Goal: Task Accomplishment & Management: Manage account settings

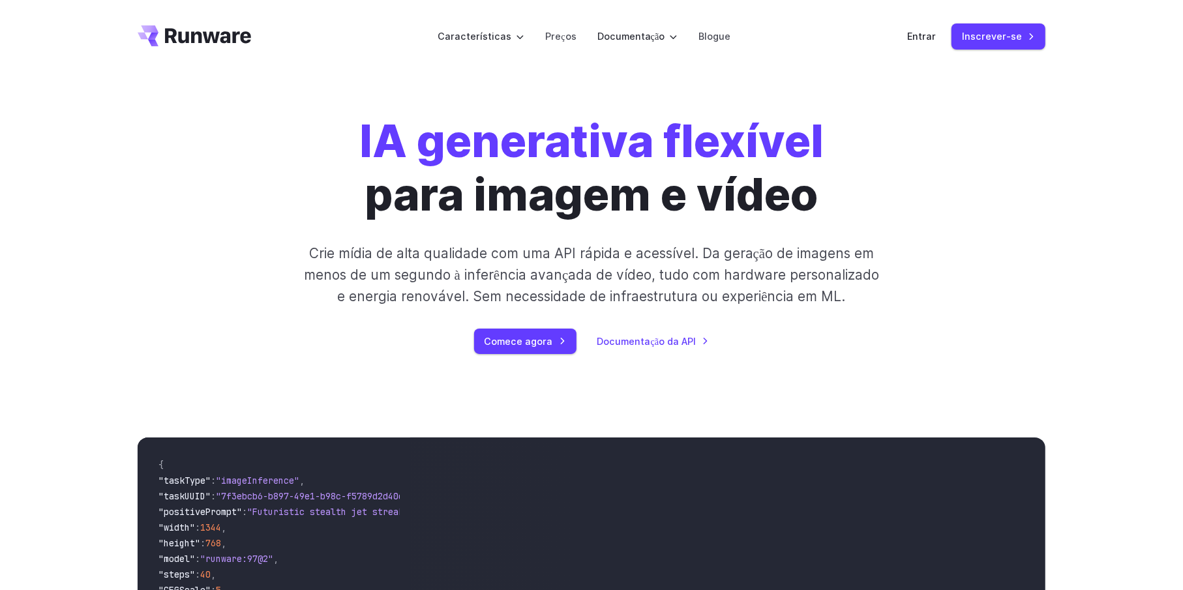
scroll to position [261, 0]
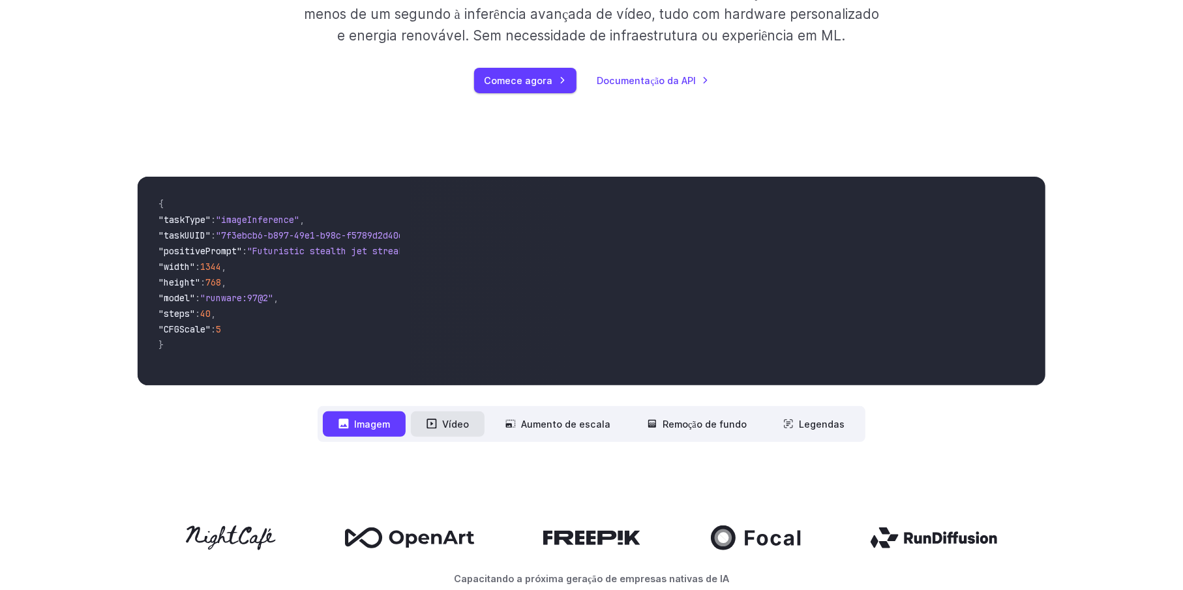
click at [454, 421] on font "Vídeo" at bounding box center [455, 424] width 27 height 11
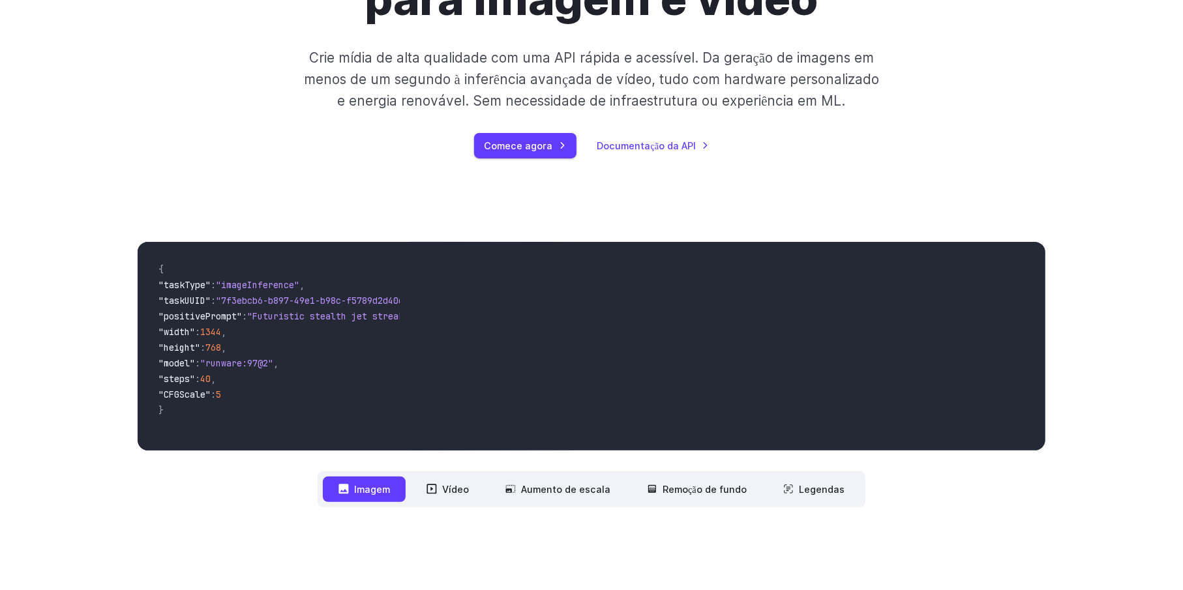
scroll to position [65, 0]
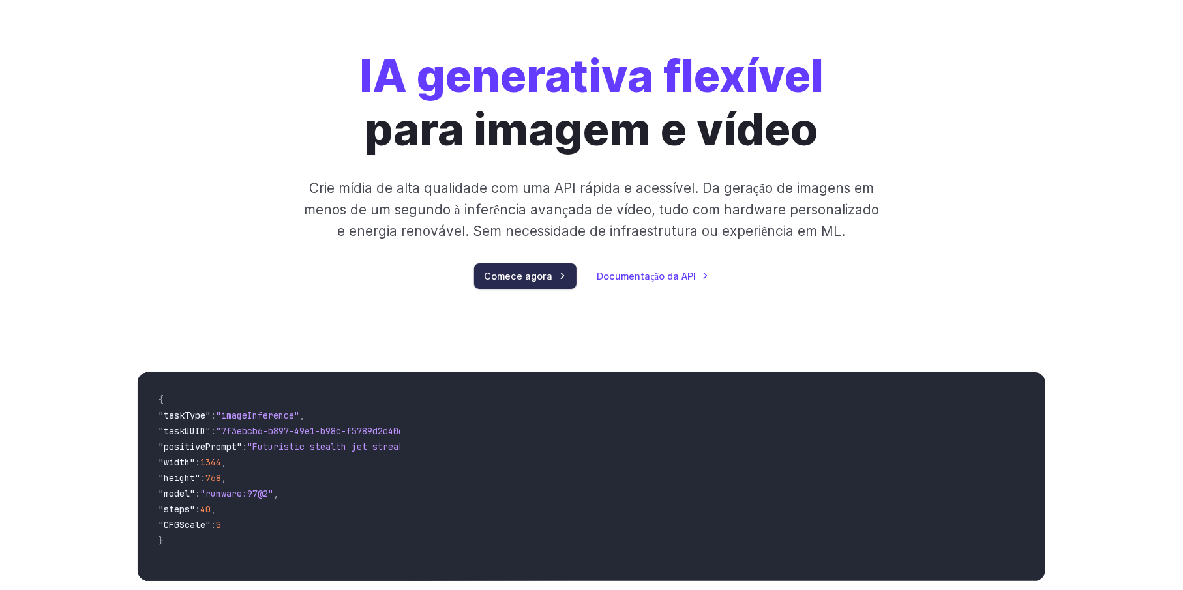
click at [497, 278] on font "Comece agora" at bounding box center [518, 276] width 68 height 11
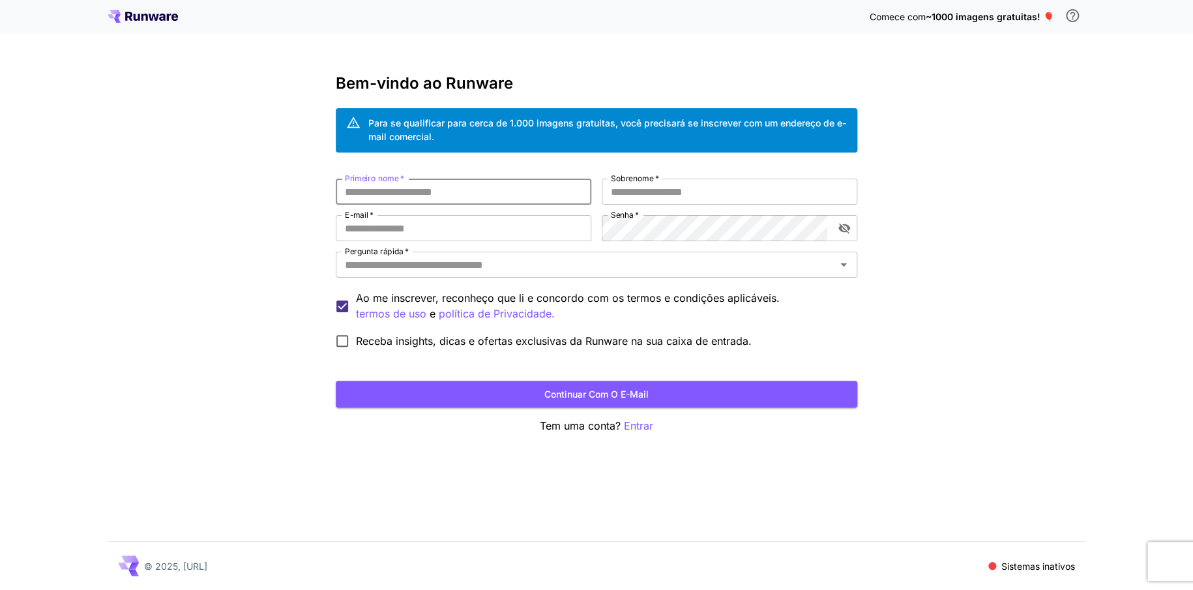
click at [405, 196] on input "Primeiro nome   *" at bounding box center [464, 192] width 256 height 26
type input "*****"
click at [633, 195] on input "Sobrenome   *" at bounding box center [730, 192] width 256 height 26
type input "********"
click at [409, 229] on input "E-mail   *" at bounding box center [464, 228] width 256 height 26
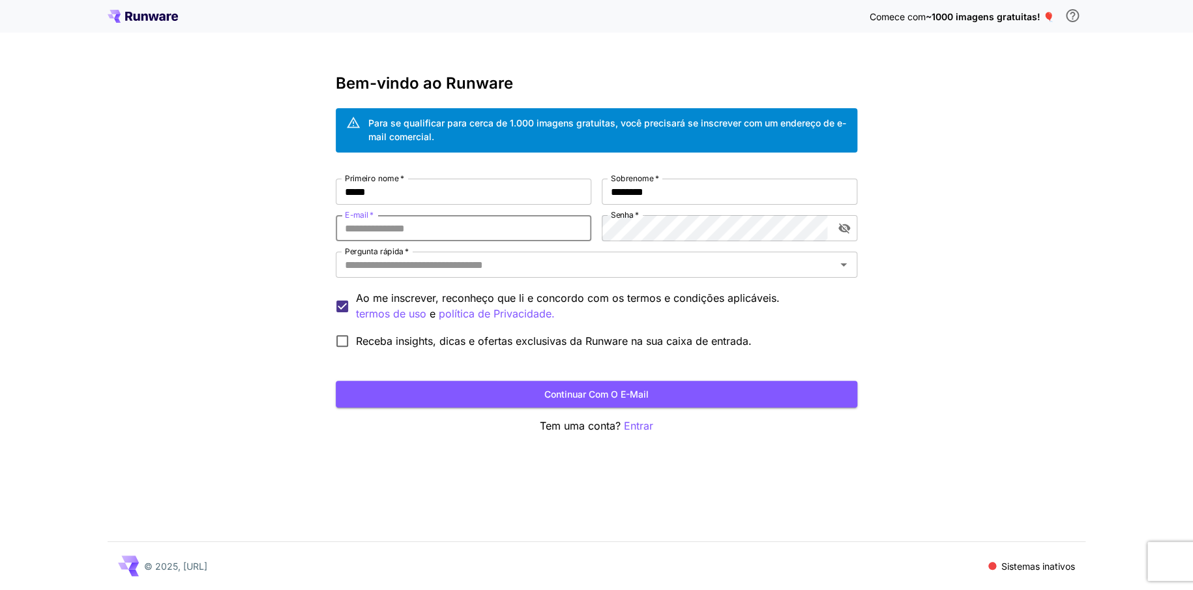
type input "**********"
click at [846, 231] on icon "alternar a visibilidade da senha" at bounding box center [844, 228] width 12 height 10
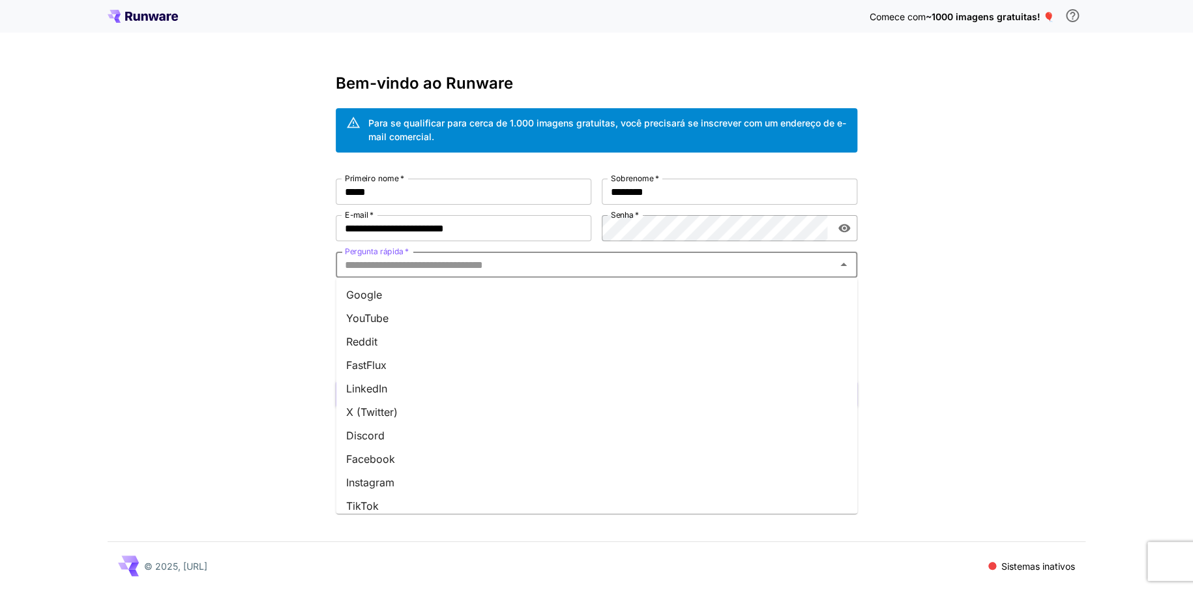
click at [565, 267] on input "Pergunta rápida   *" at bounding box center [586, 265] width 492 height 18
click at [385, 315] on font "YouTube" at bounding box center [367, 318] width 42 height 13
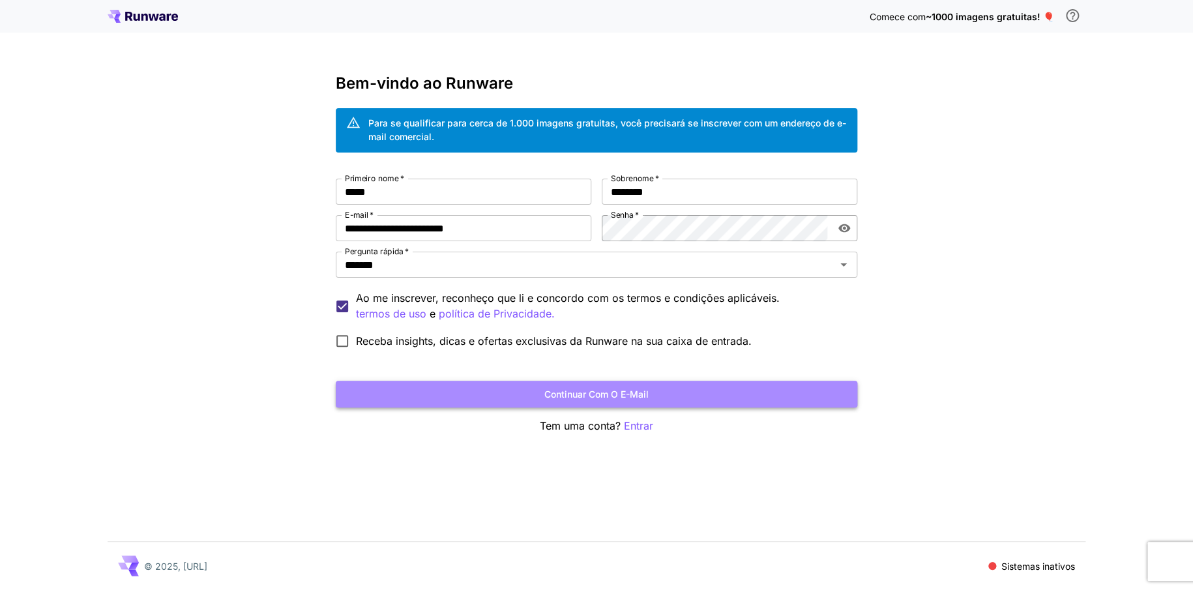
click at [510, 393] on button "Continuar com o e-mail" at bounding box center [597, 394] width 522 height 27
click at [435, 388] on button "Continuar com o e-mail" at bounding box center [597, 394] width 522 height 27
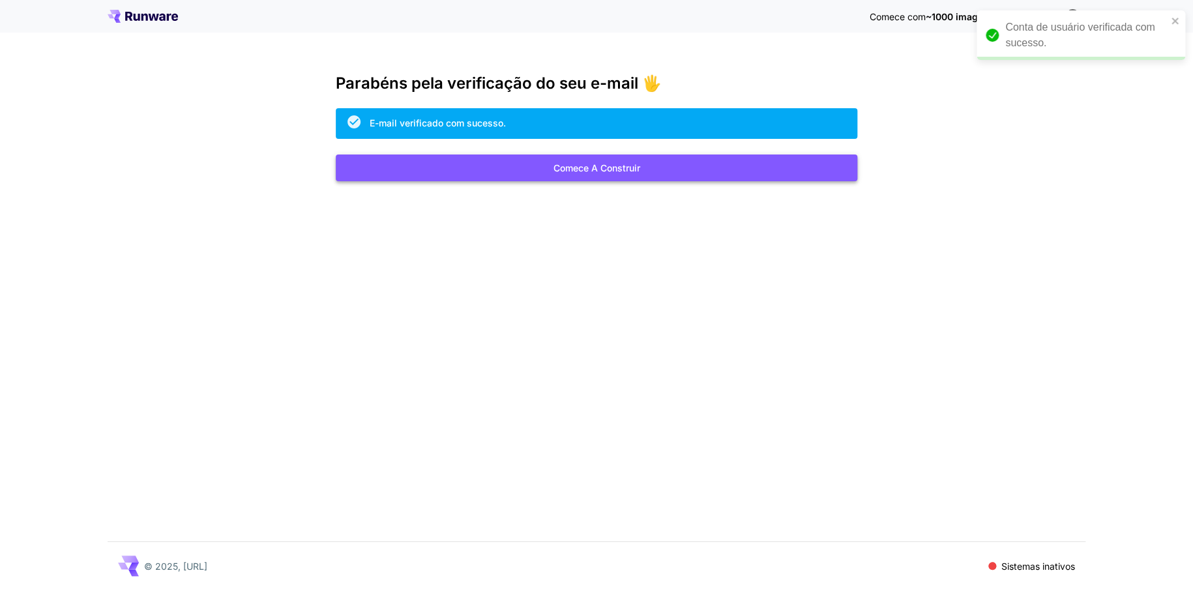
click at [746, 173] on button "Comece a construir" at bounding box center [597, 168] width 522 height 27
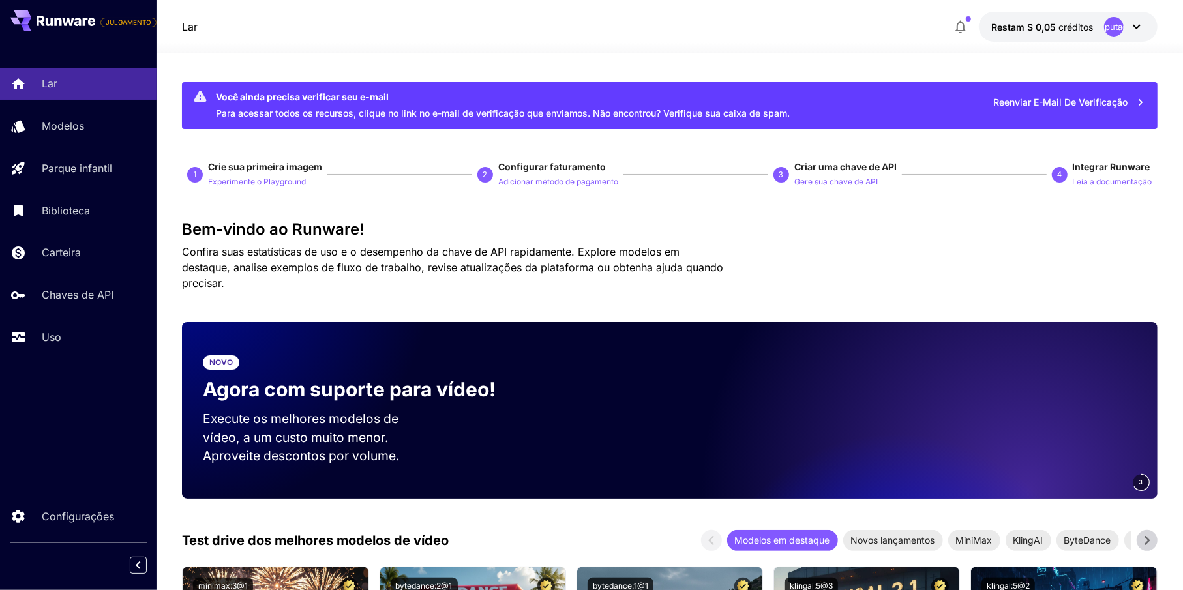
click at [1140, 102] on icon "button" at bounding box center [1140, 102] width 14 height 14
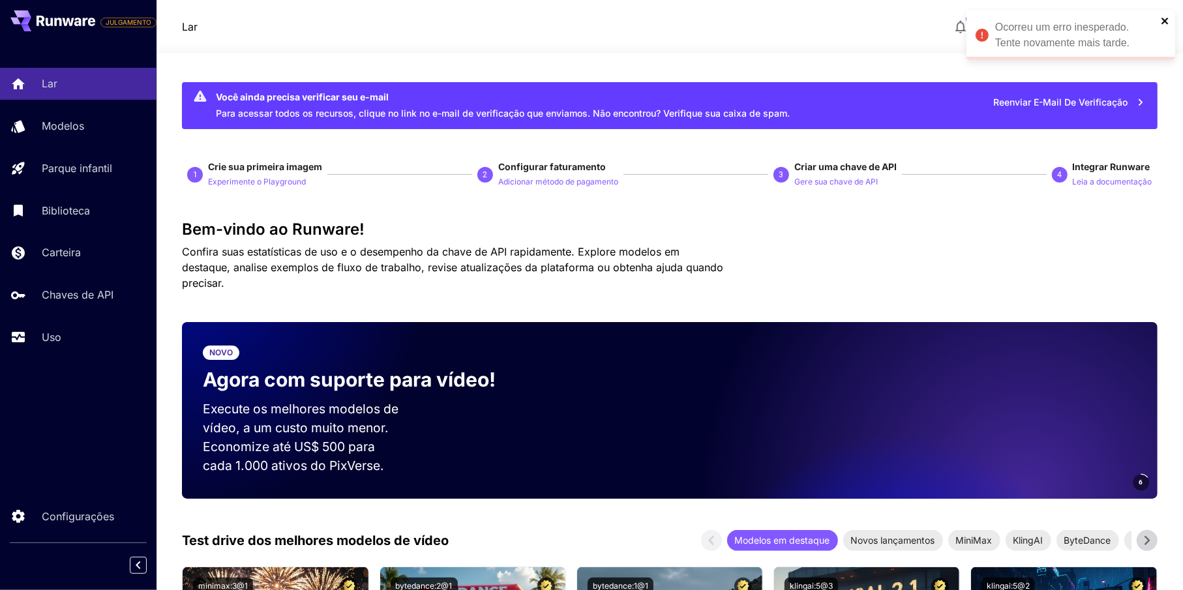
click at [1164, 18] on icon "fechar" at bounding box center [1164, 21] width 9 height 10
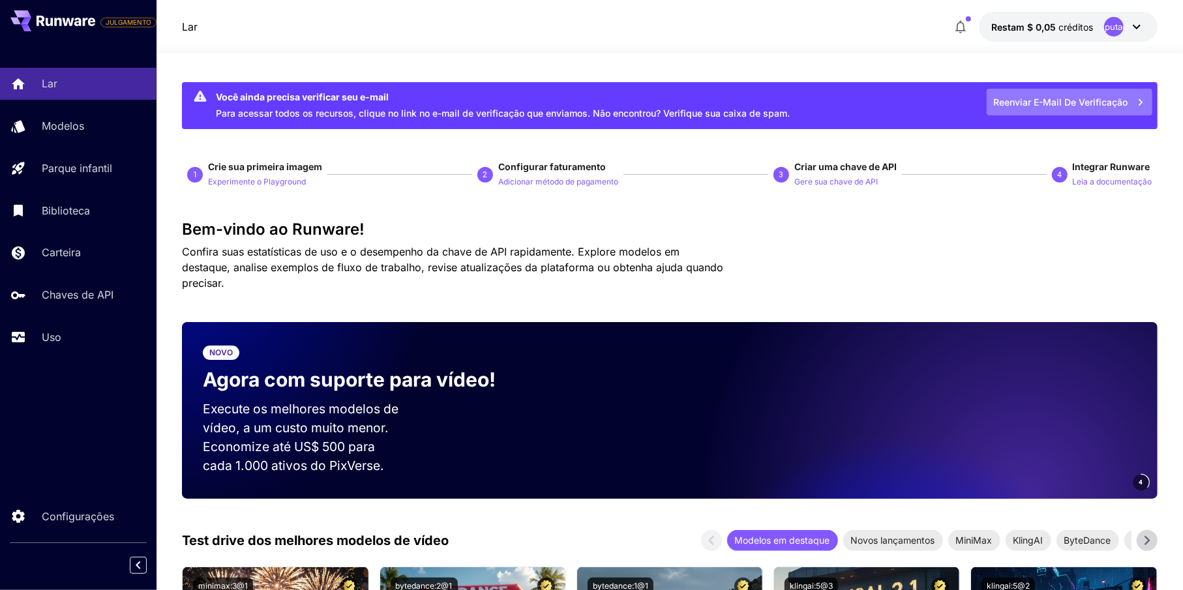
click at [1128, 100] on button "Reenviar e-mail de verificação" at bounding box center [1069, 102] width 166 height 27
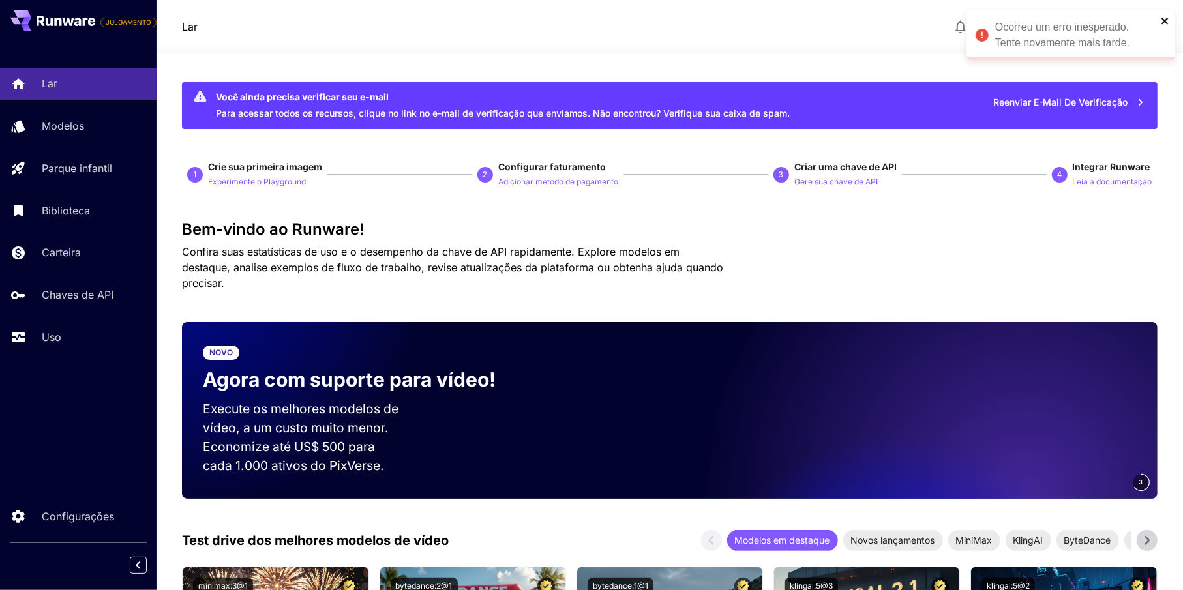
click at [1162, 20] on icon "fechar" at bounding box center [1164, 21] width 9 height 10
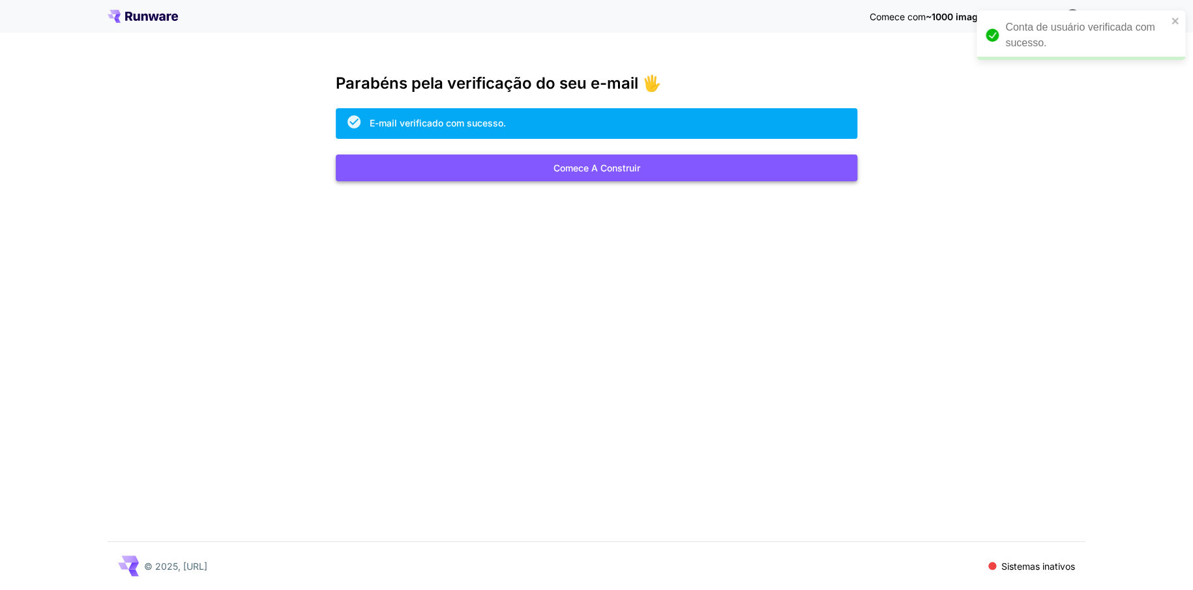
click at [691, 171] on button "Comece a construir" at bounding box center [597, 168] width 522 height 27
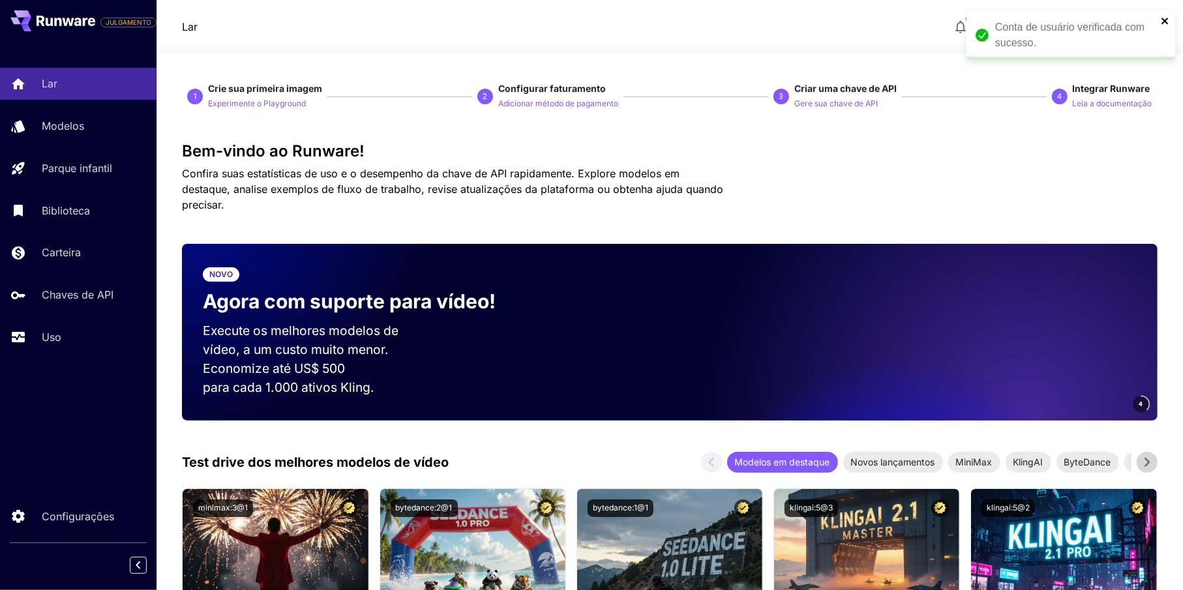
click at [1163, 19] on icon "fechar" at bounding box center [1164, 21] width 7 height 7
click at [1134, 25] on icon at bounding box center [1136, 27] width 8 height 5
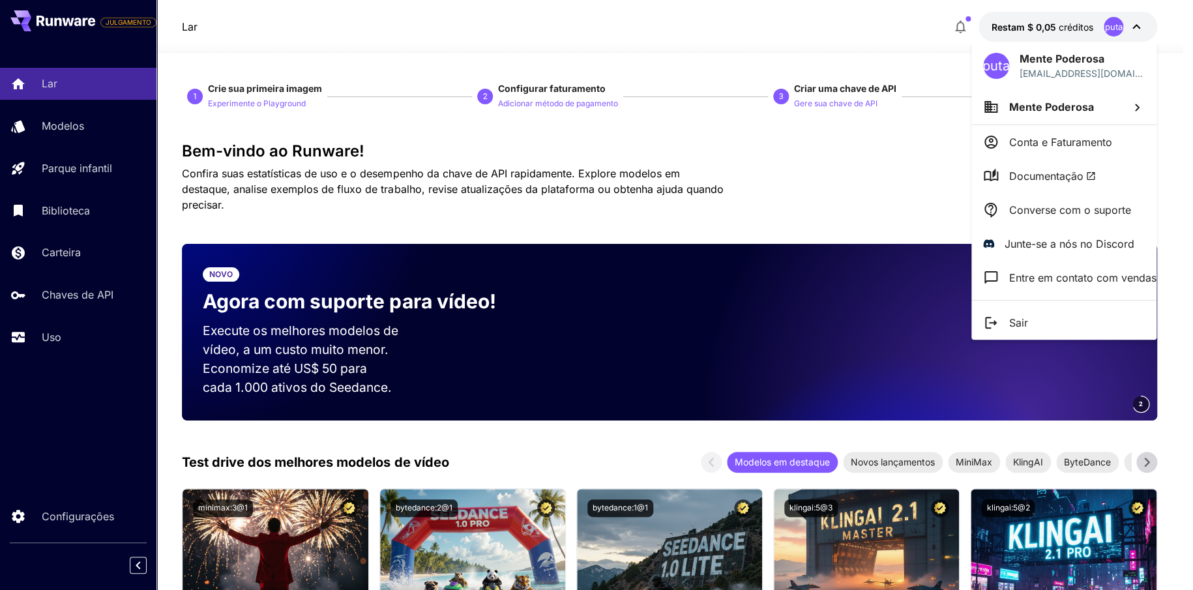
click at [1134, 27] on div at bounding box center [596, 295] width 1193 height 590
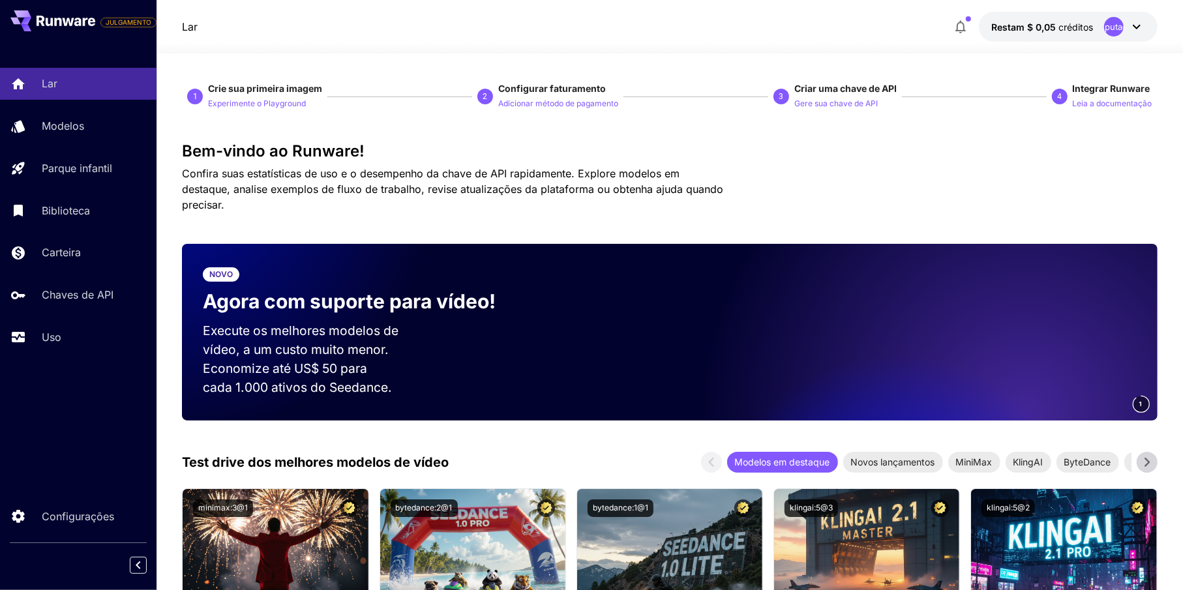
click at [963, 28] on icon "button" at bounding box center [960, 27] width 16 height 16
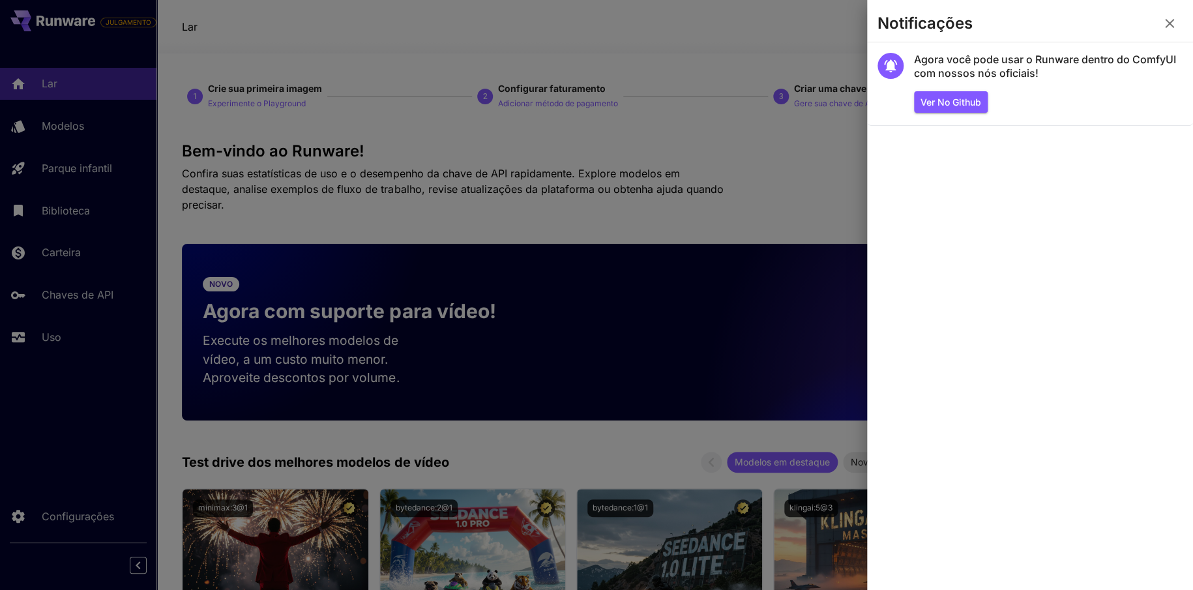
click at [1170, 25] on icon "button" at bounding box center [1170, 24] width 16 height 16
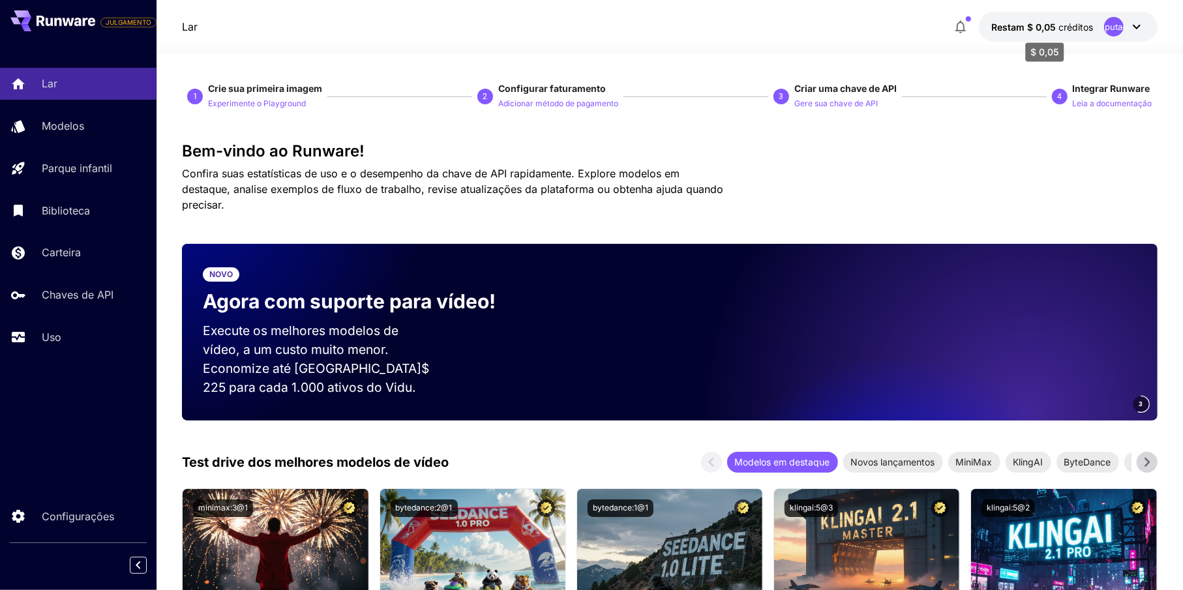
click at [1059, 28] on font "créditos" at bounding box center [1076, 27] width 35 height 11
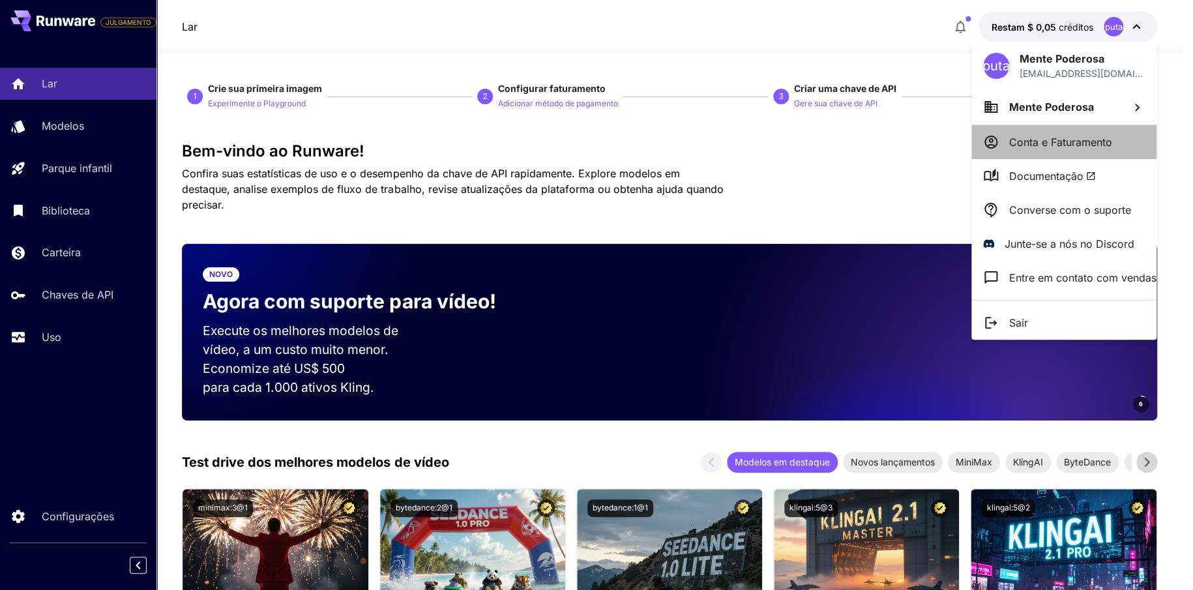
click at [1044, 137] on font "Conta e Faturamento" at bounding box center [1060, 142] width 103 height 13
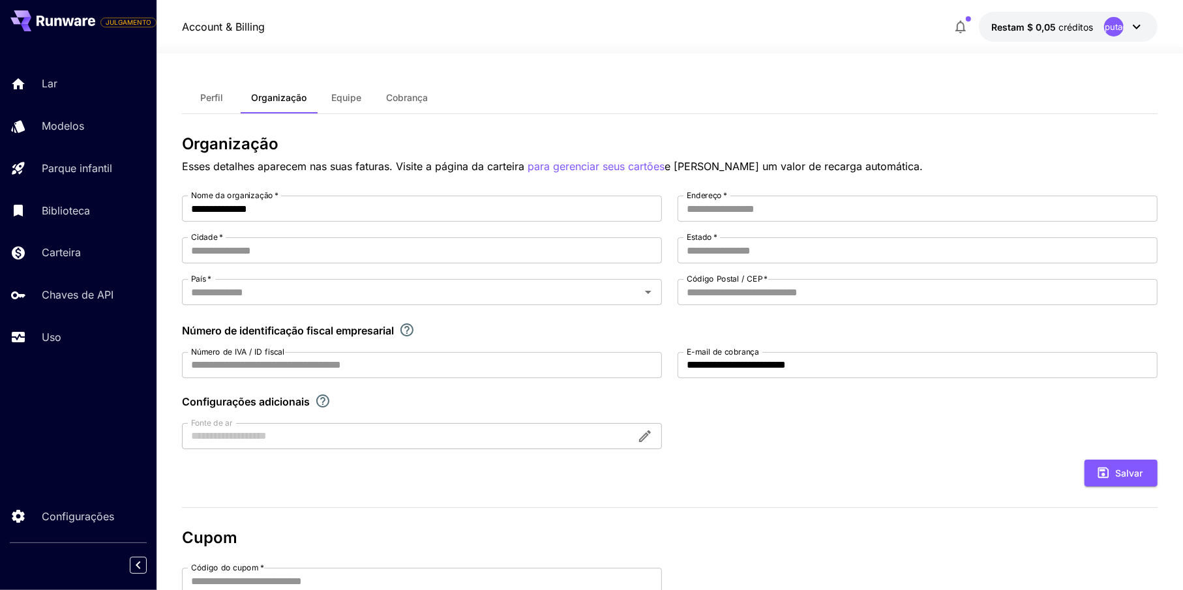
click at [403, 94] on font "Cobrança" at bounding box center [407, 97] width 42 height 11
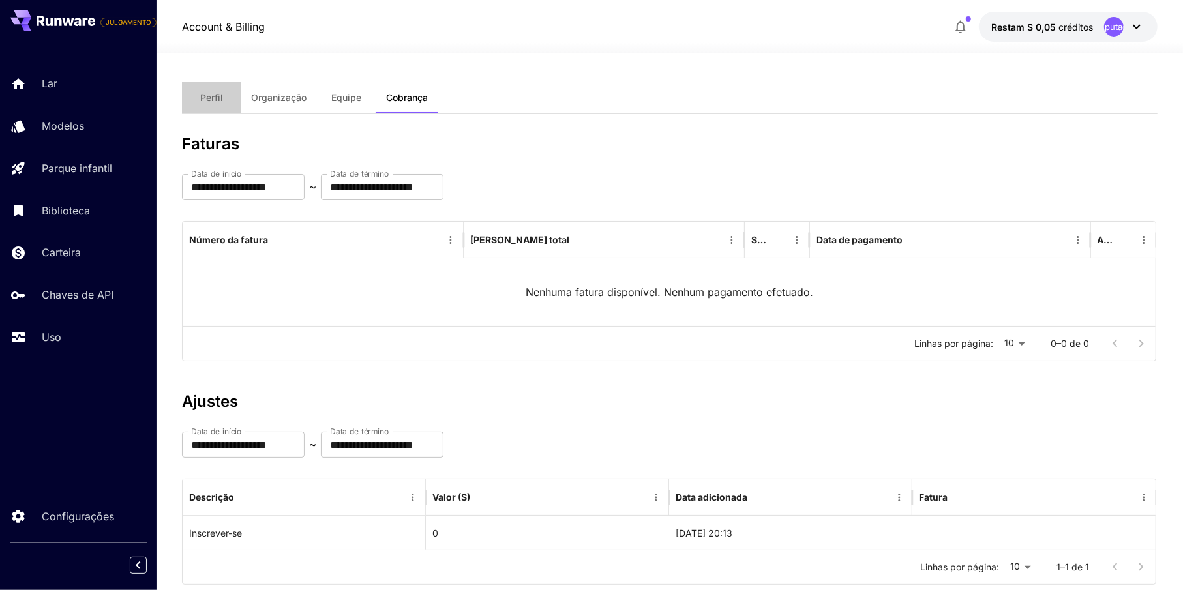
click at [207, 99] on font "Perfil" at bounding box center [211, 97] width 23 height 11
